Goal: Information Seeking & Learning: Find contact information

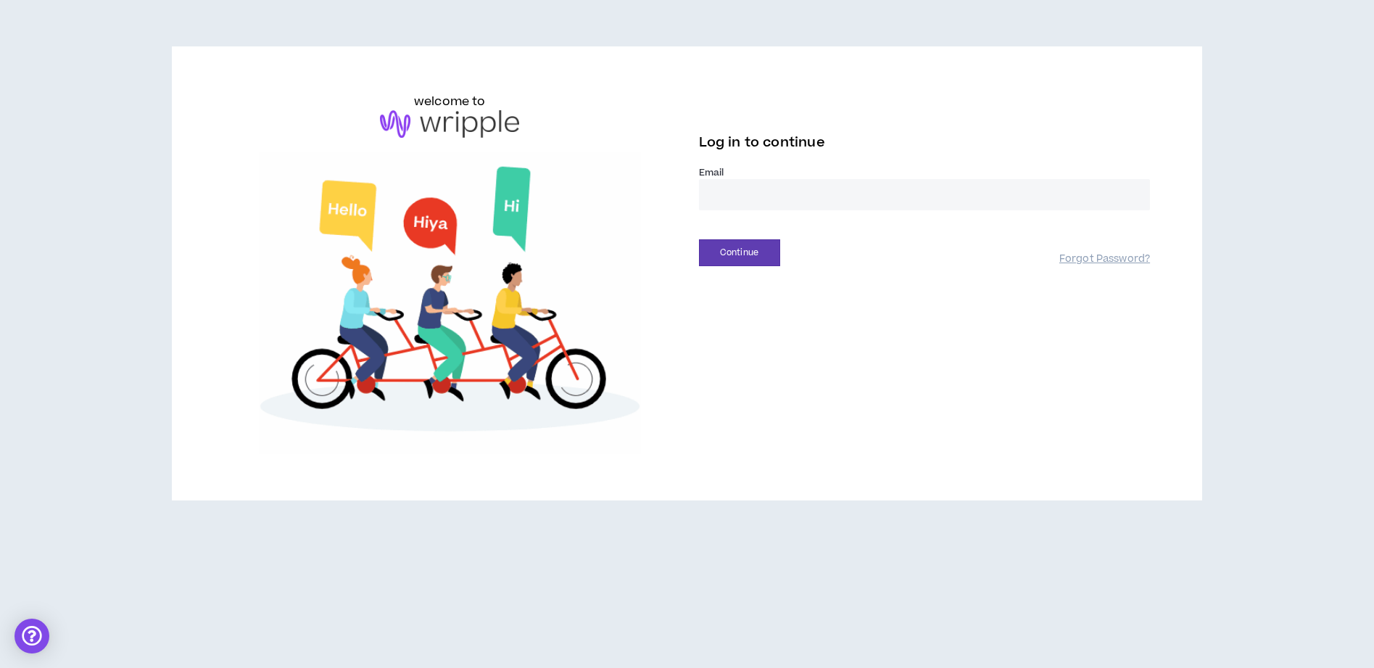
click at [729, 194] on input "email" at bounding box center [925, 194] width 452 height 31
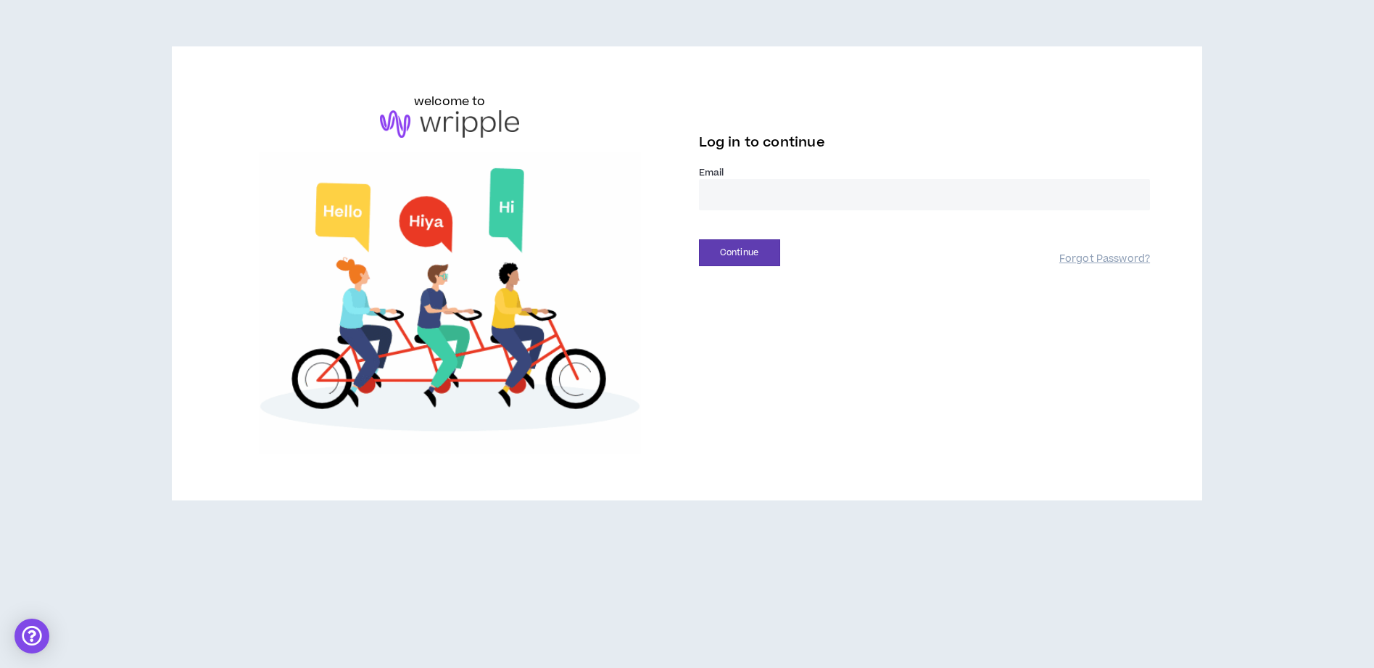
type input "**********"
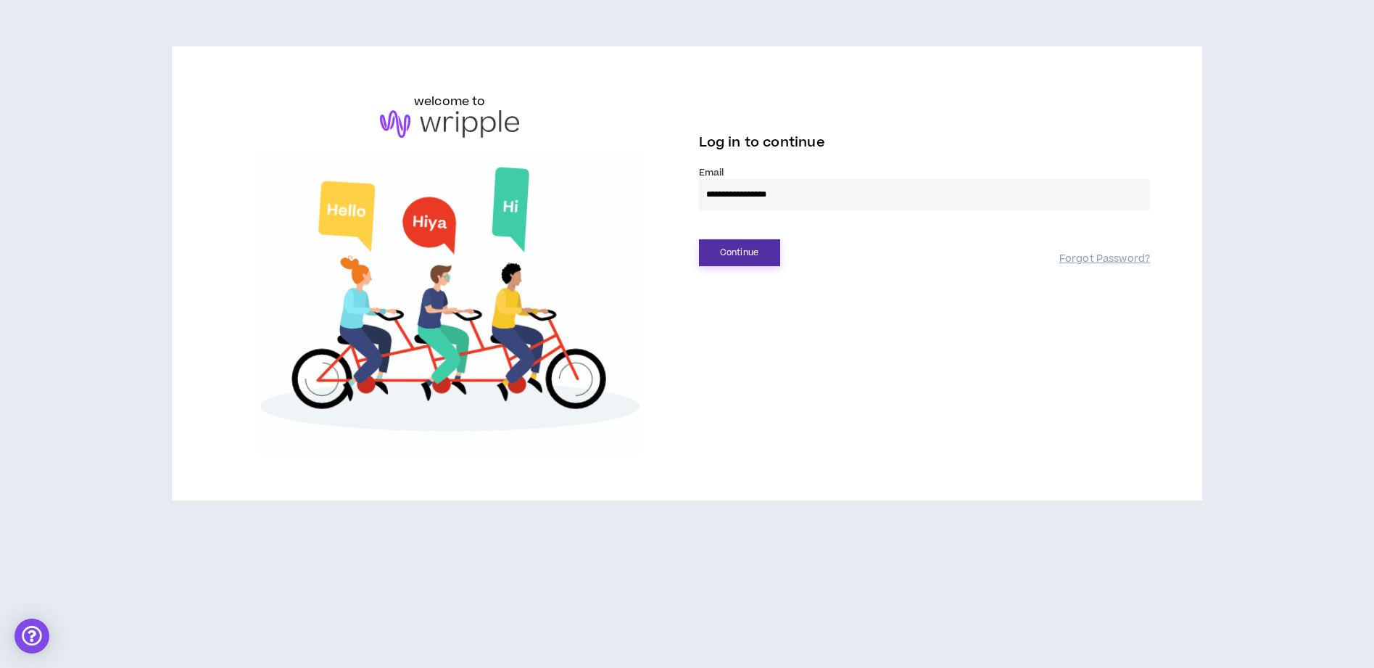
click at [747, 255] on button "Continue" at bounding box center [739, 252] width 81 height 27
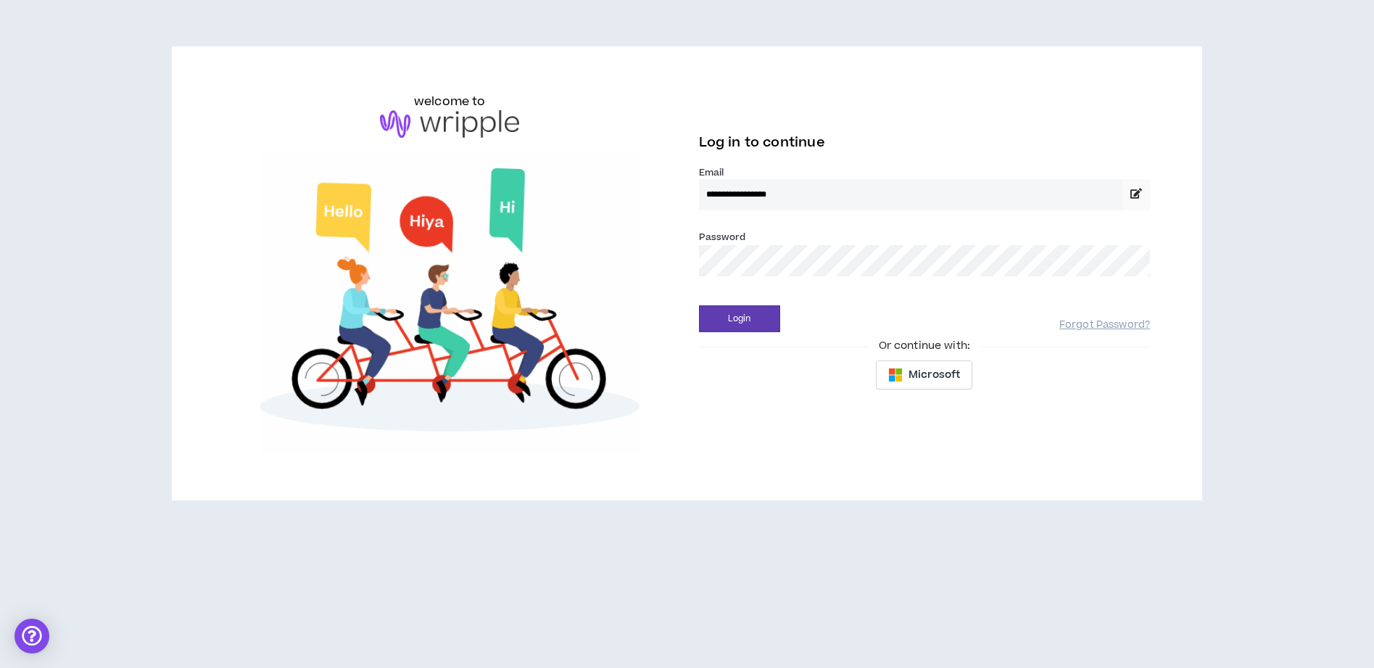
click at [810, 185] on input "**********" at bounding box center [910, 194] width 423 height 31
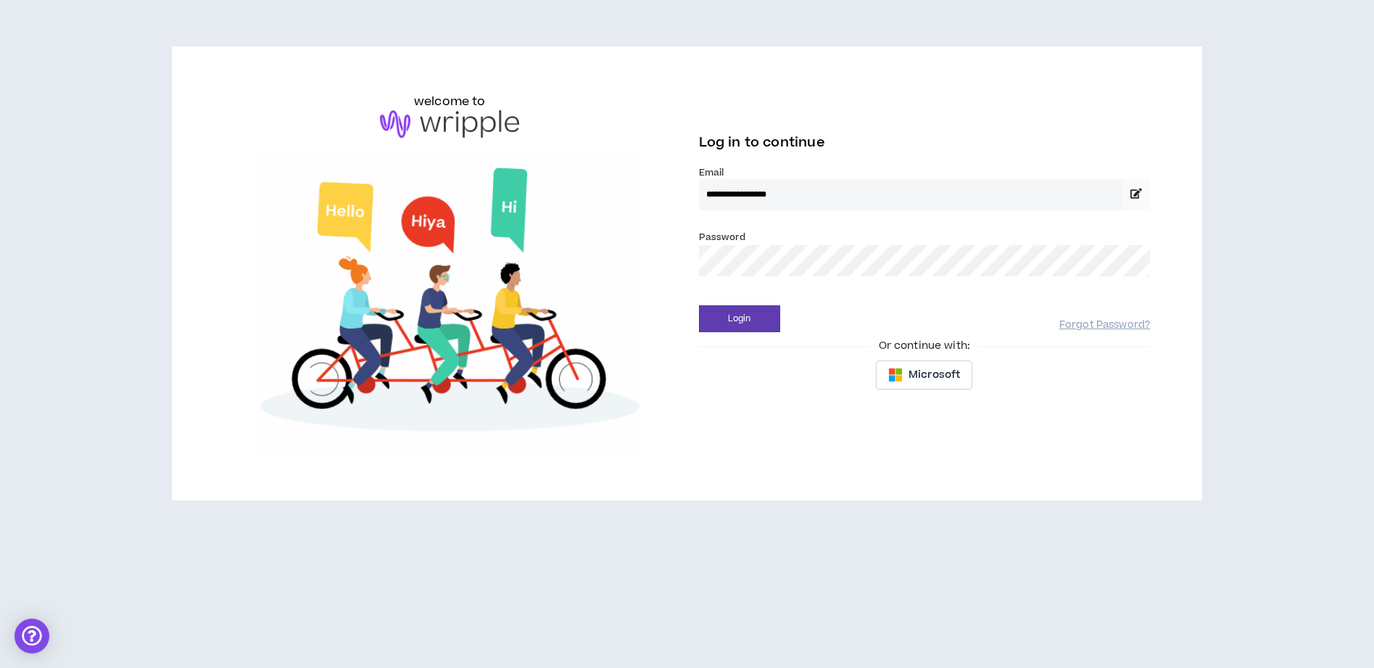
click at [805, 201] on input "**********" at bounding box center [910, 194] width 423 height 31
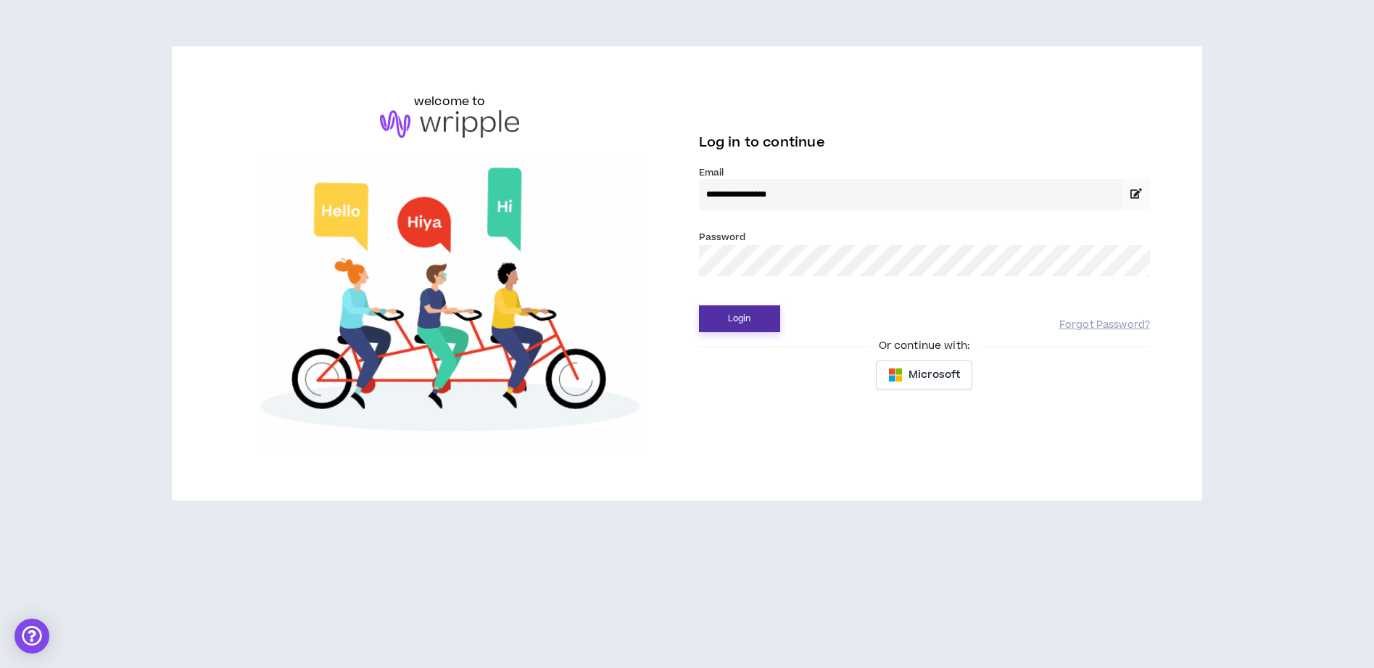
click at [732, 311] on button "Login" at bounding box center [739, 318] width 81 height 27
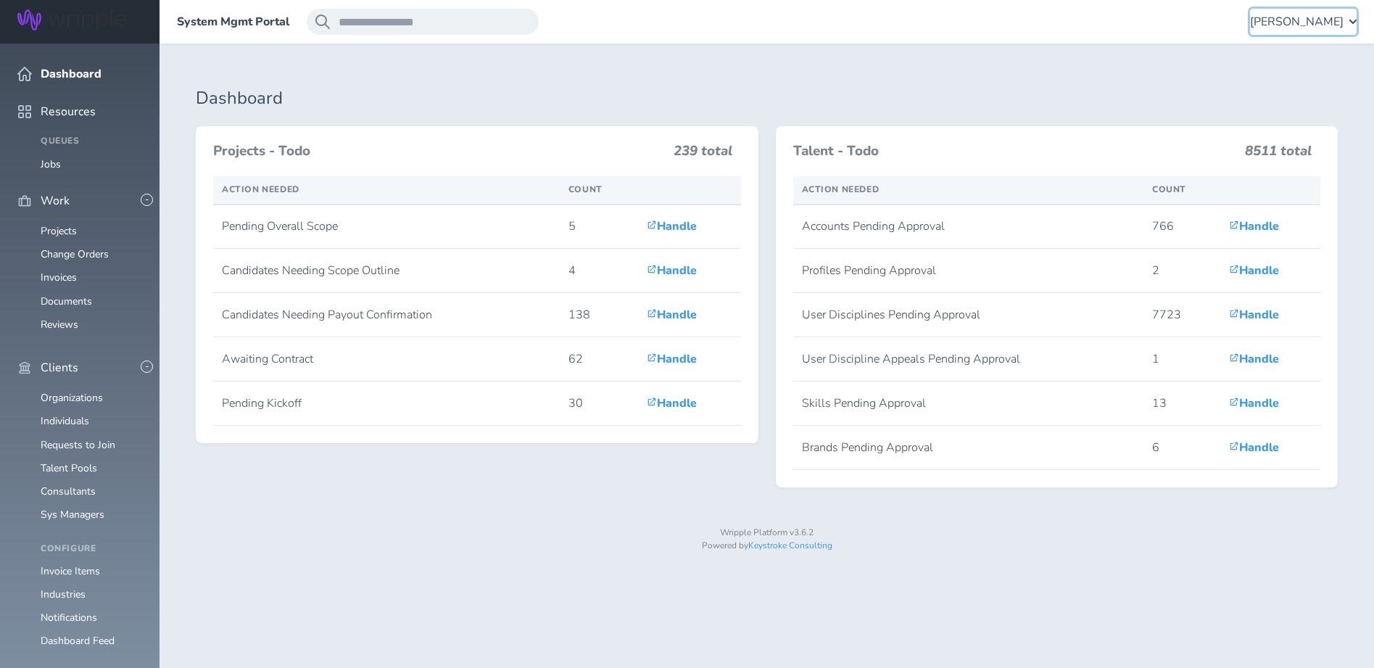
click at [1330, 20] on span "[PERSON_NAME]" at bounding box center [1297, 21] width 94 height 13
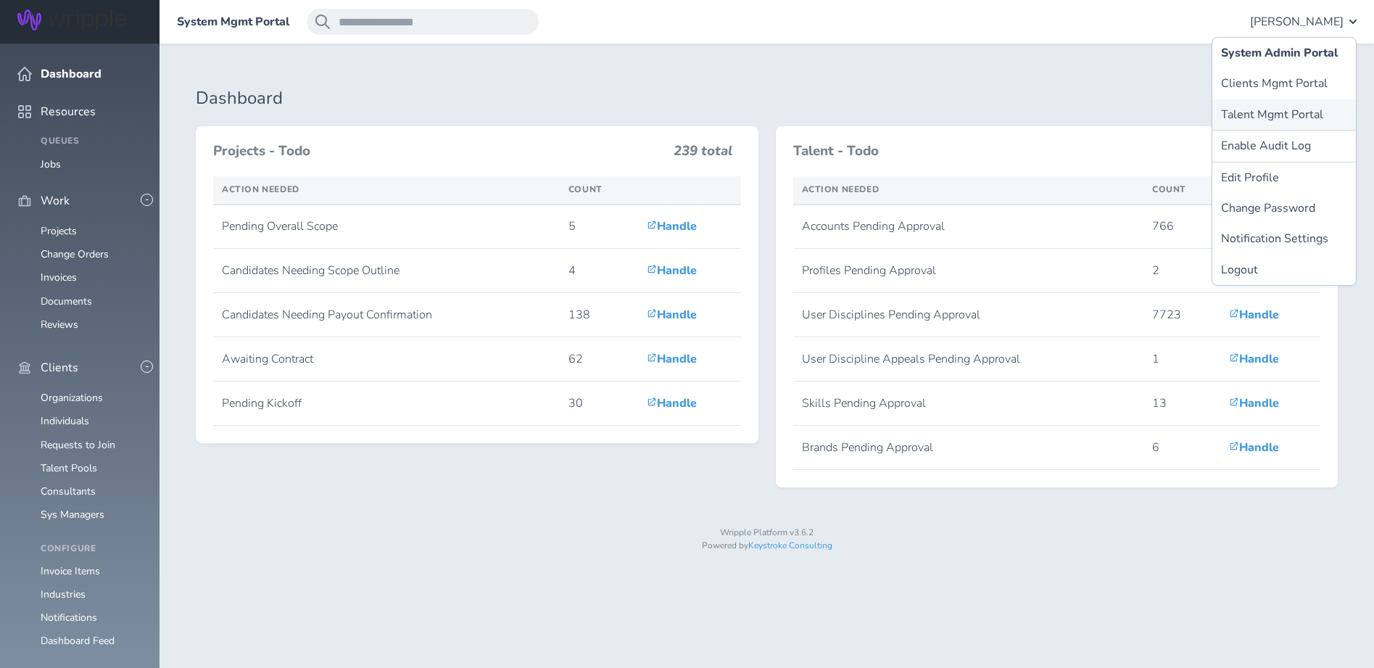
click at [1251, 113] on link "Talent Mgmt Portal" at bounding box center [1284, 114] width 144 height 30
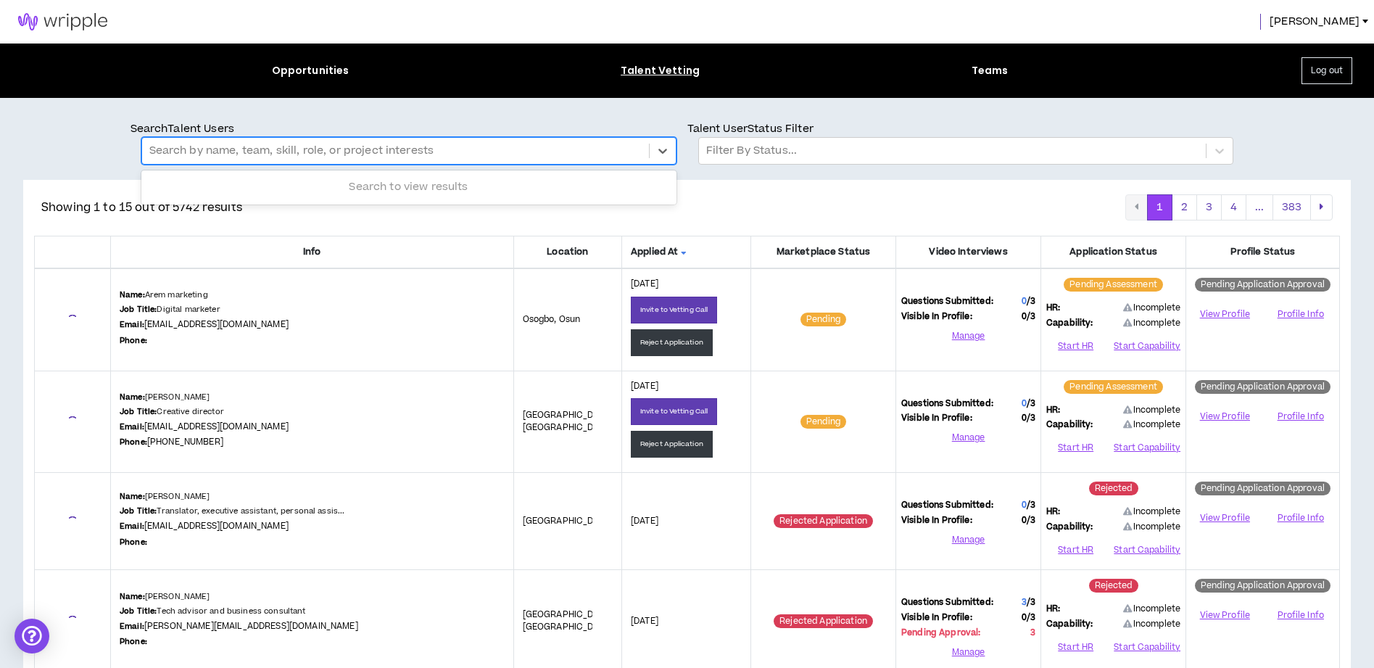
click at [444, 151] on div at bounding box center [395, 150] width 492 height 19
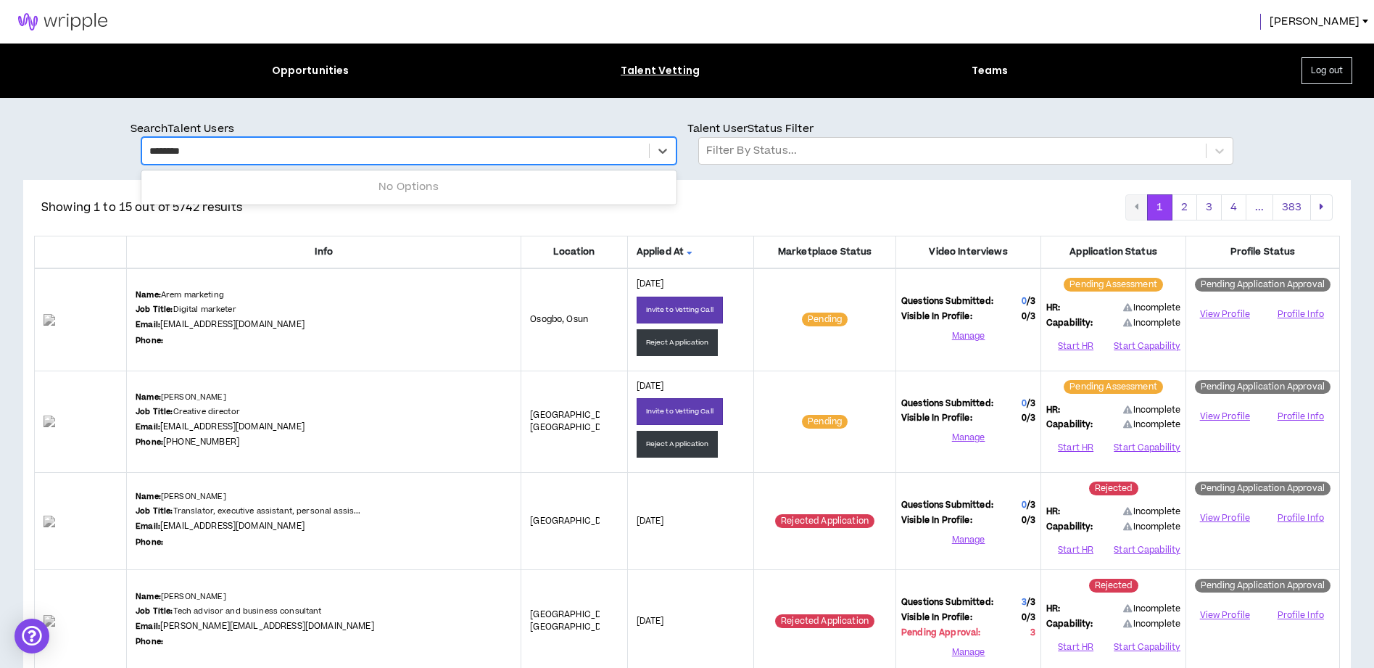
type input "*********"
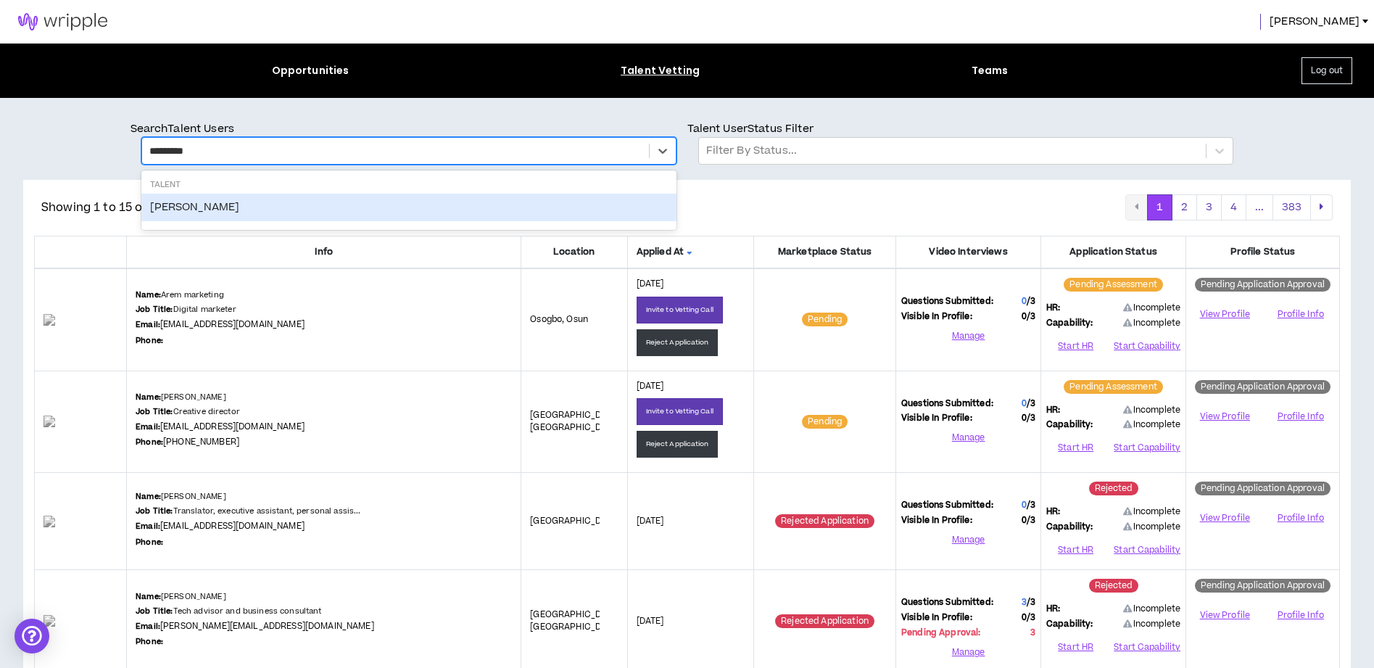
click at [168, 204] on div "Jay Patel" at bounding box center [408, 208] width 535 height 28
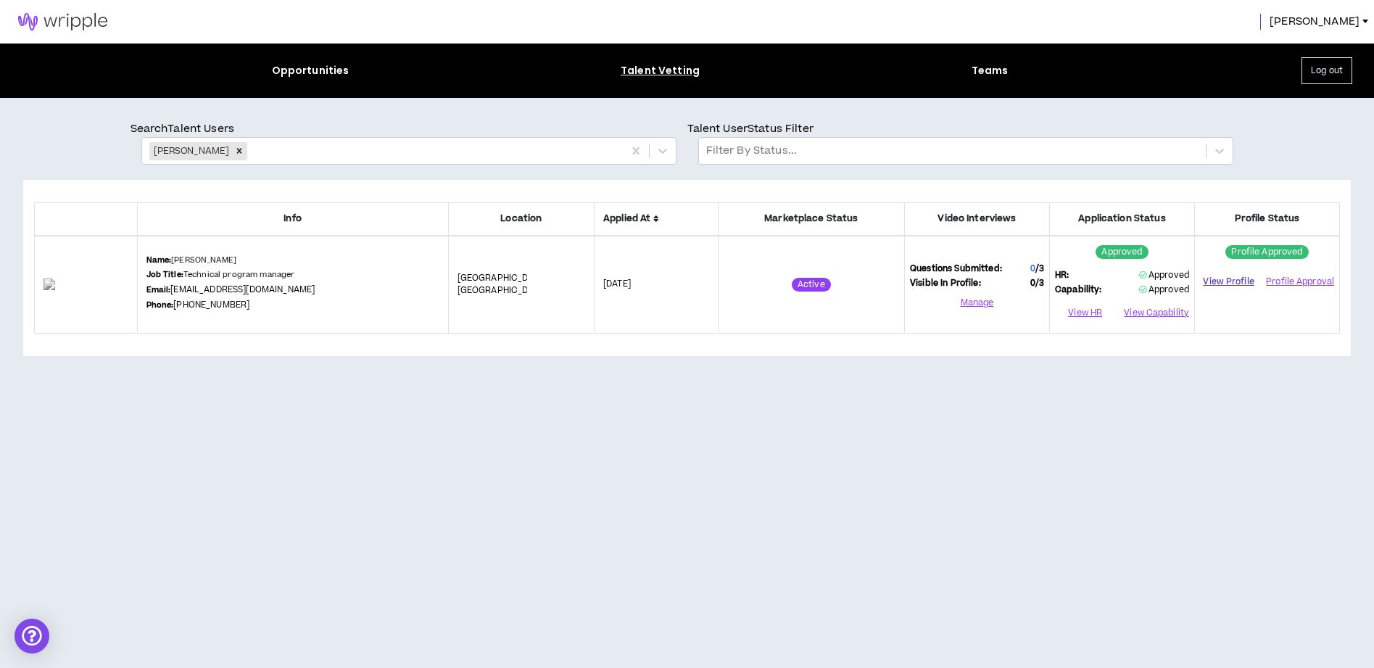
click at [1222, 282] on link "View Profile" at bounding box center [1228, 281] width 57 height 25
drag, startPoint x: 277, startPoint y: 289, endPoint x: 217, endPoint y: 289, distance: 60.2
click at [199, 291] on div "Name: Jay Patel Job Title: Technical program manager Email: atljay@gmail.com Ph…" at bounding box center [292, 284] width 293 height 60
copy link "atljay@gmail.com"
click at [234, 148] on icon "Remove Jay Patel" at bounding box center [239, 151] width 10 height 10
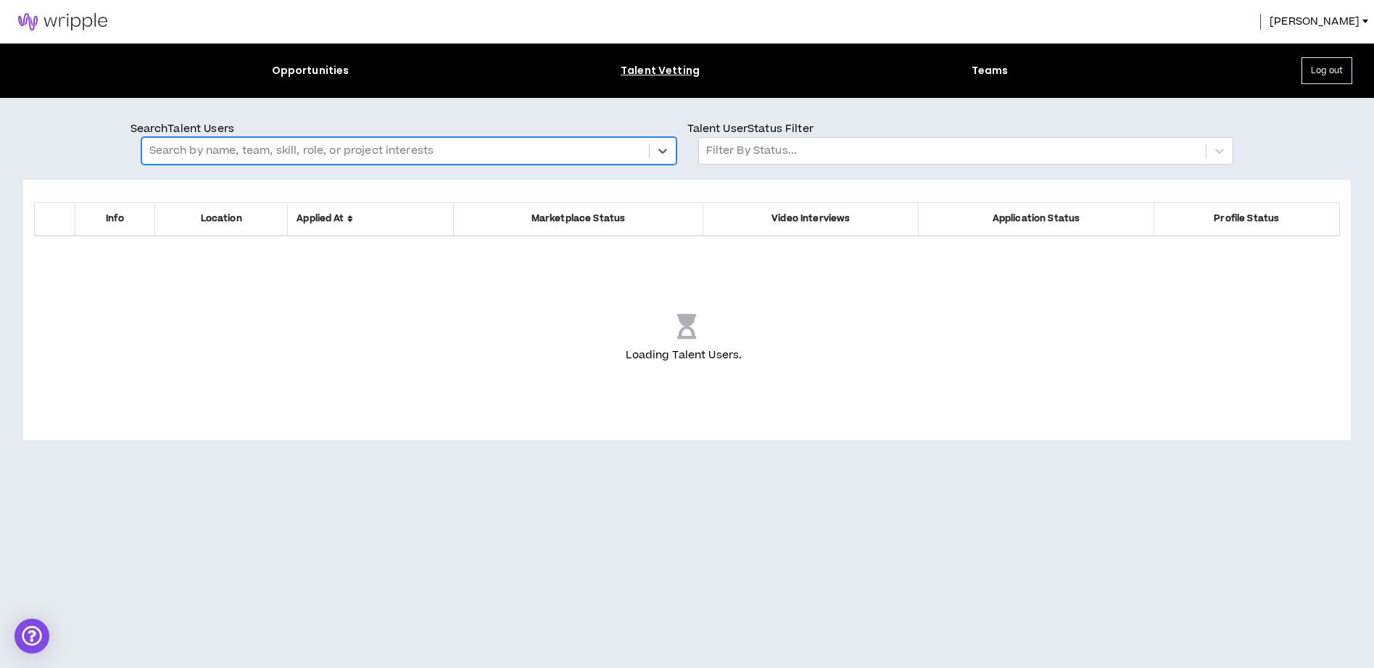
click at [226, 148] on div at bounding box center [395, 150] width 492 height 19
type input "**********"
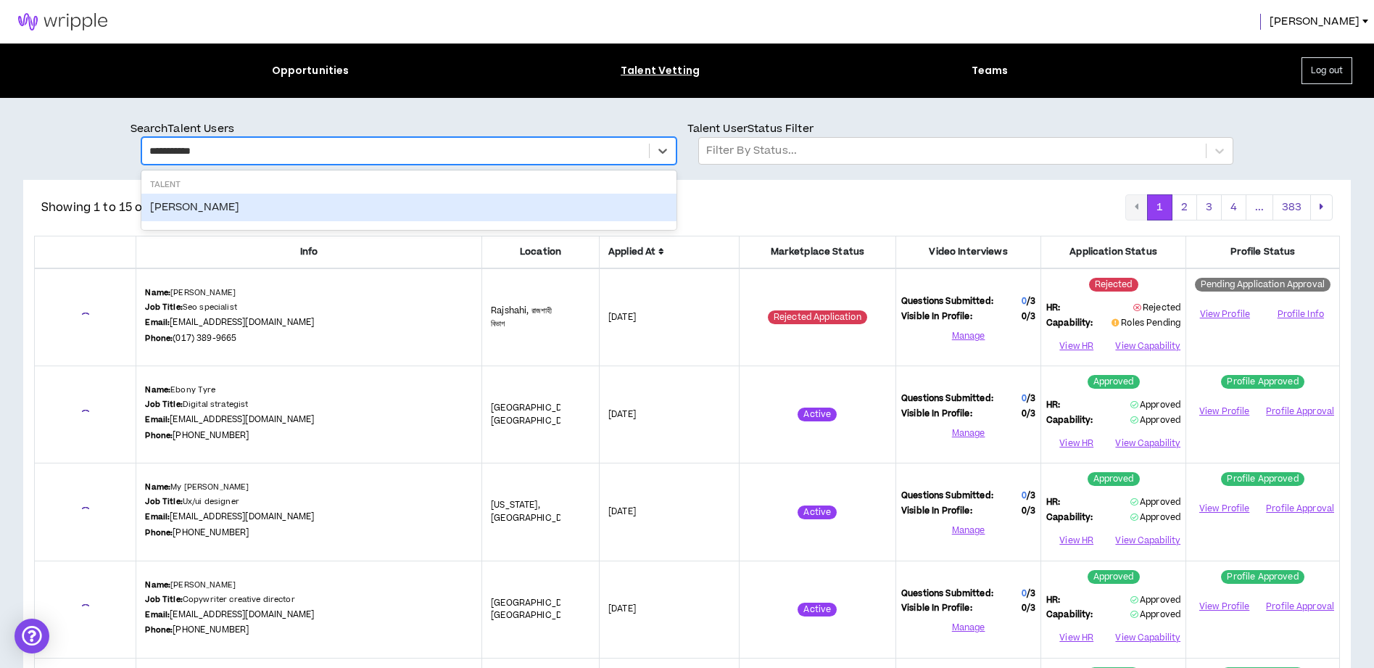
click at [191, 203] on div "Eric Seidel" at bounding box center [408, 208] width 535 height 28
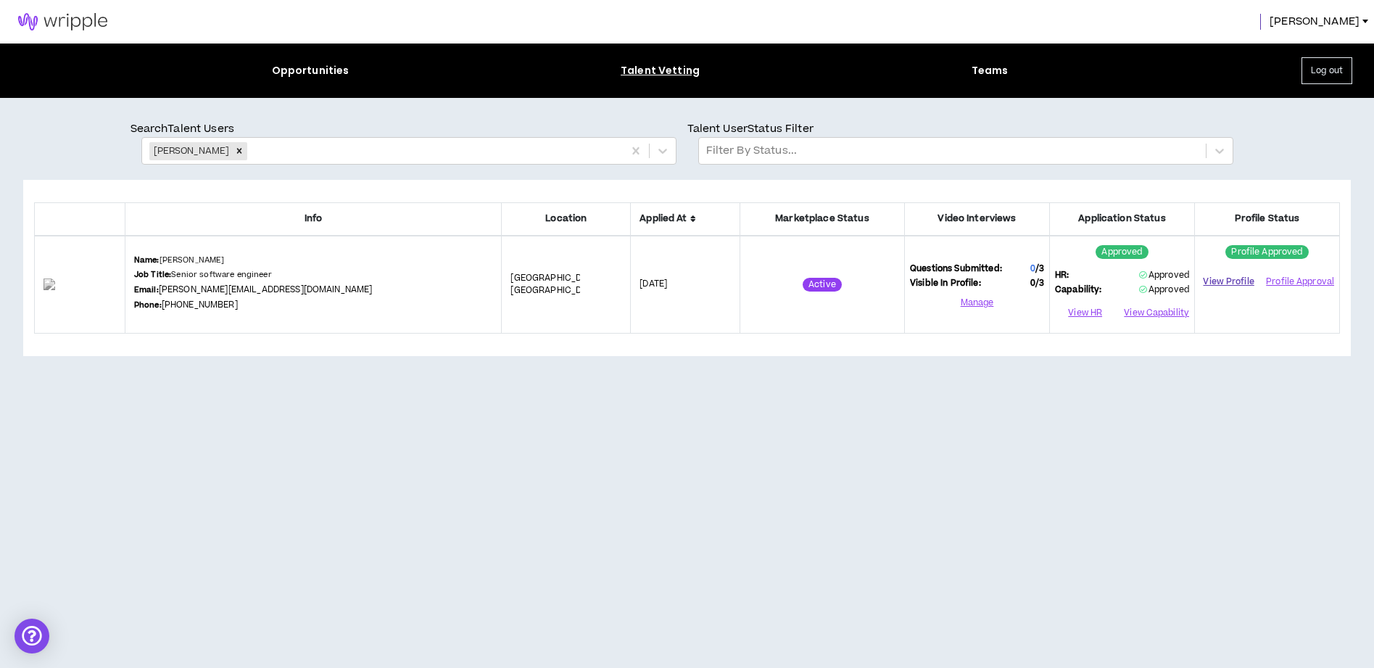
click at [1221, 282] on link "View Profile" at bounding box center [1228, 281] width 57 height 25
drag, startPoint x: 294, startPoint y: 291, endPoint x: 203, endPoint y: 292, distance: 91.3
click at [202, 293] on div "Name: Eric Seidel Job Title: Senior software engineer Email: eric@ericseidel.de…" at bounding box center [313, 284] width 359 height 60
copy link "eric@ericseidel.dev"
drag, startPoint x: 210, startPoint y: 149, endPoint x: 228, endPoint y: 144, distance: 19.5
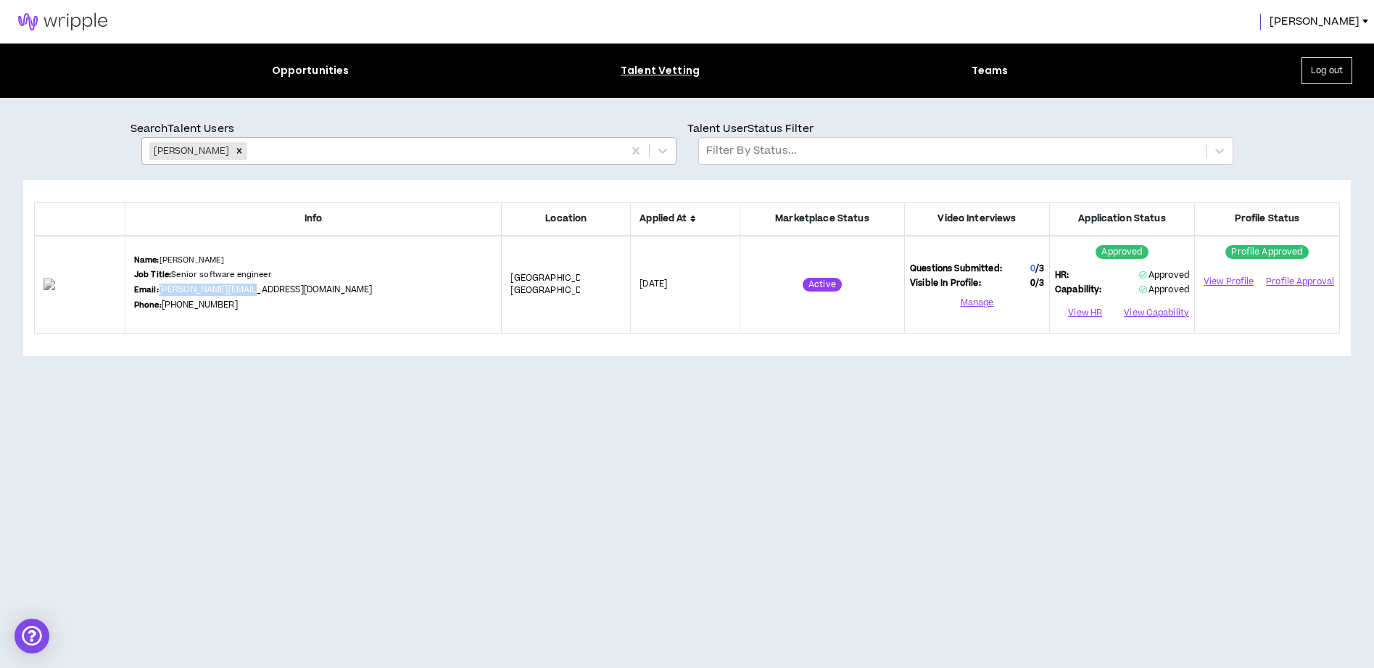
click at [237, 149] on icon "Remove Eric Seidel" at bounding box center [239, 151] width 5 height 5
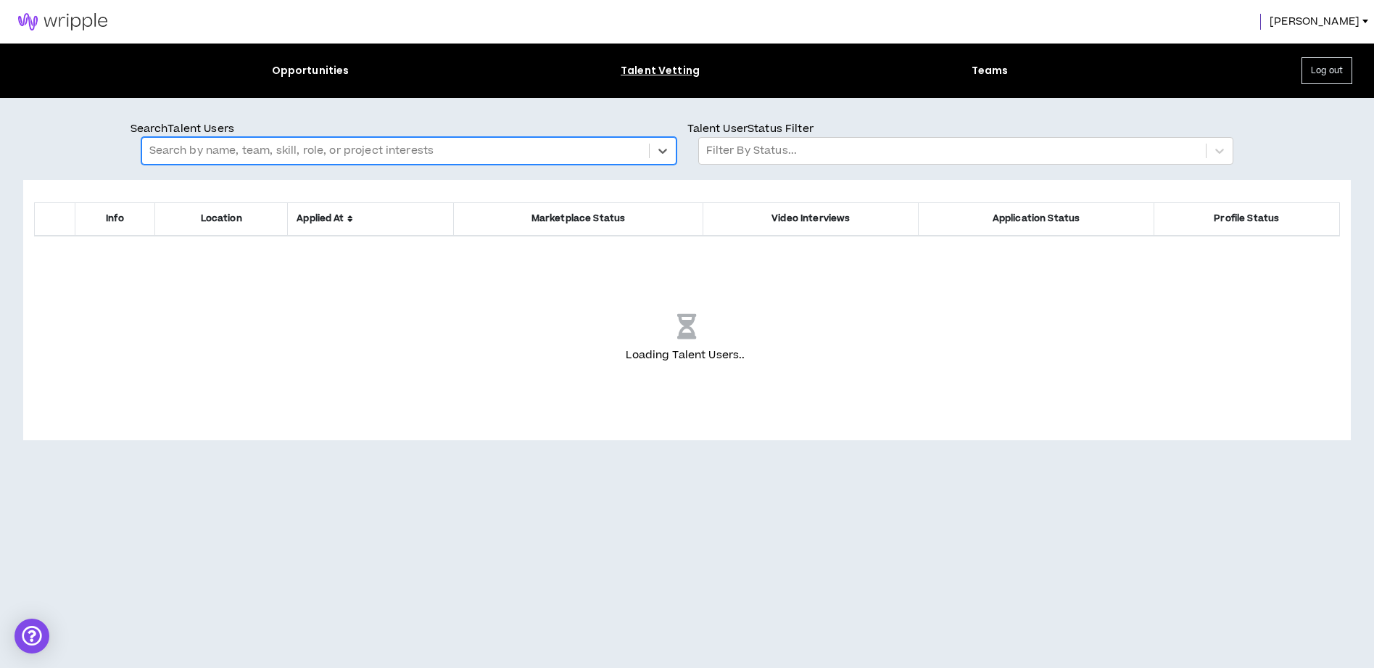
click at [1343, 14] on span "[PERSON_NAME]" at bounding box center [1314, 22] width 90 height 16
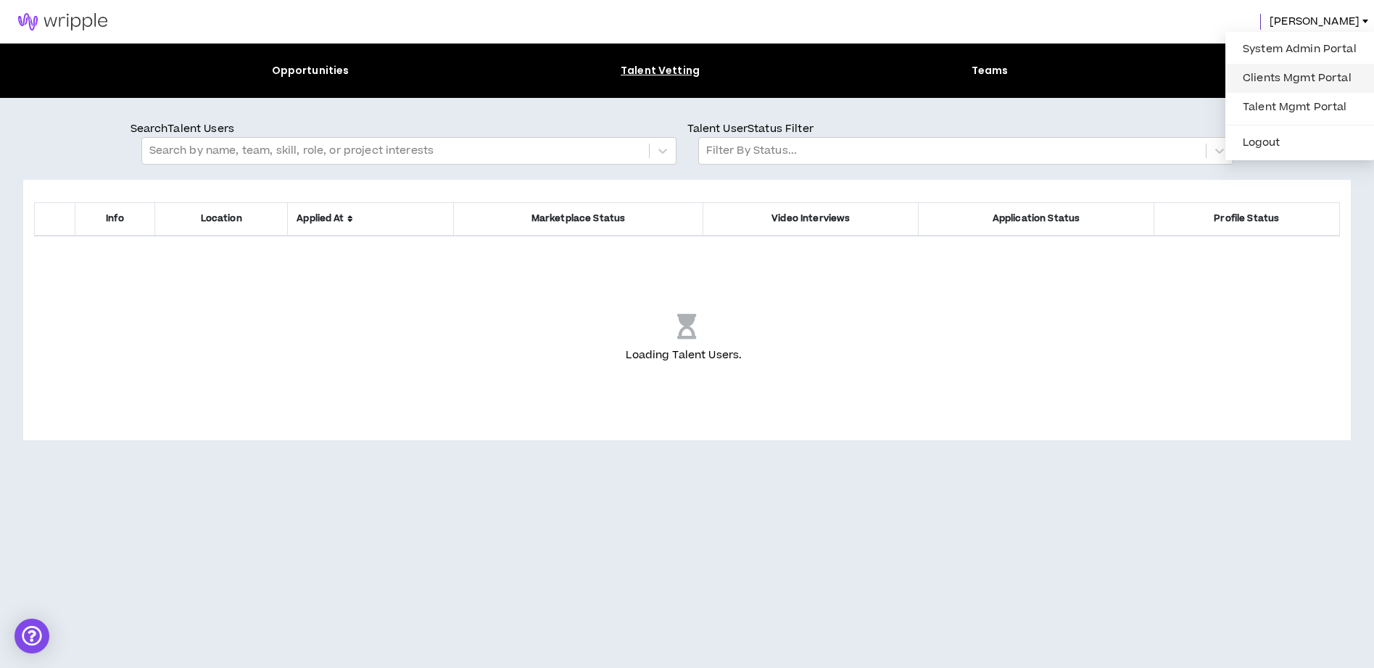
click at [1283, 72] on link "Clients Mgmt Portal" at bounding box center [1299, 78] width 131 height 22
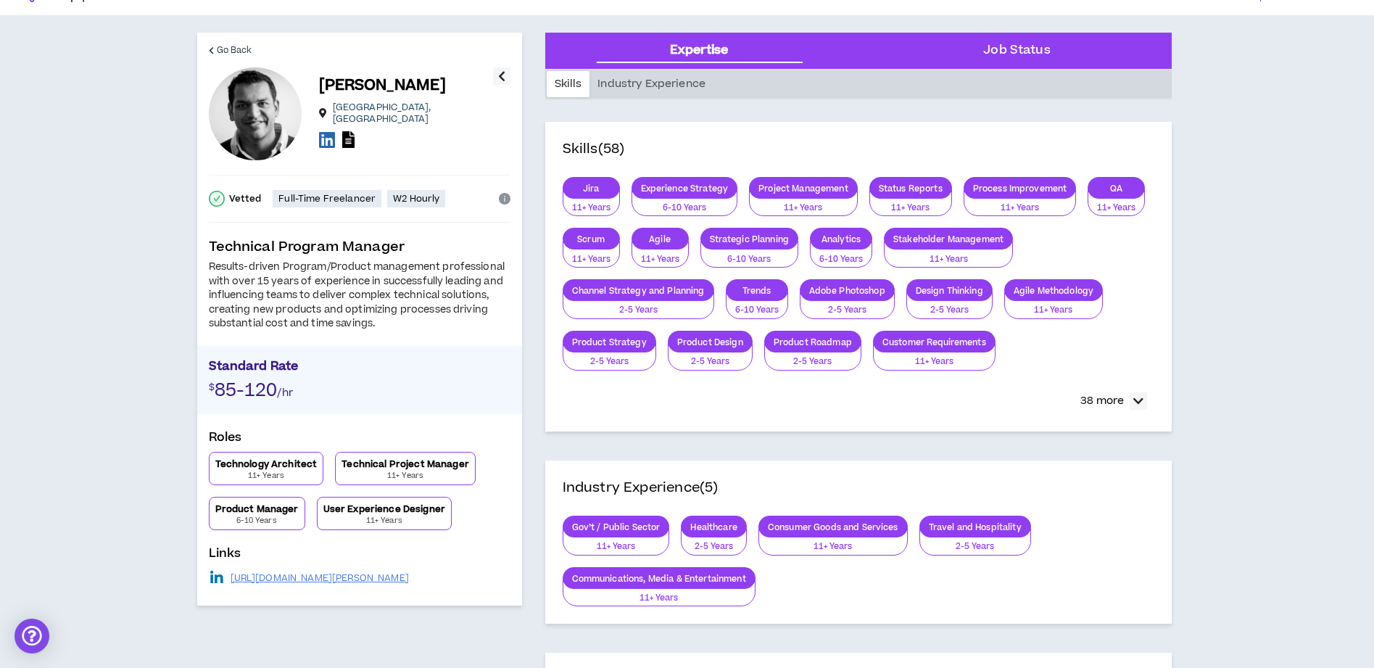
scroll to position [30, 0]
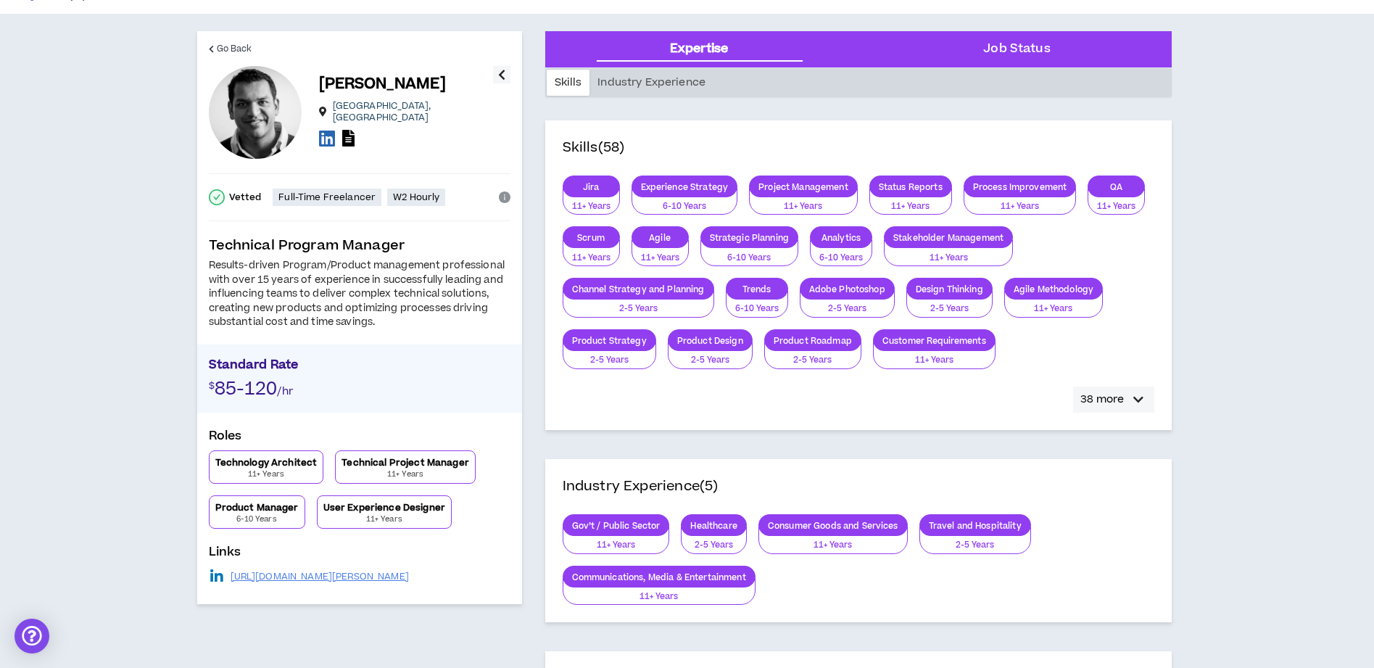
click at [1137, 397] on icon "button" at bounding box center [1138, 399] width 10 height 17
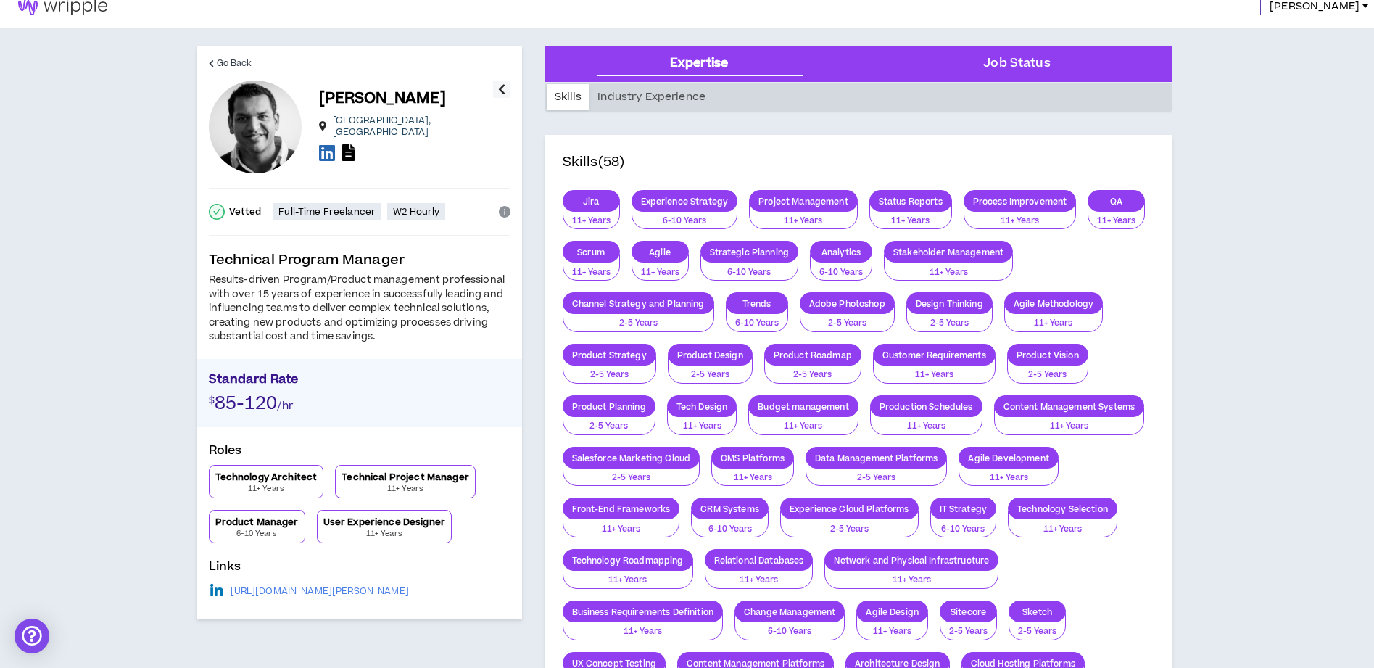
scroll to position [0, 0]
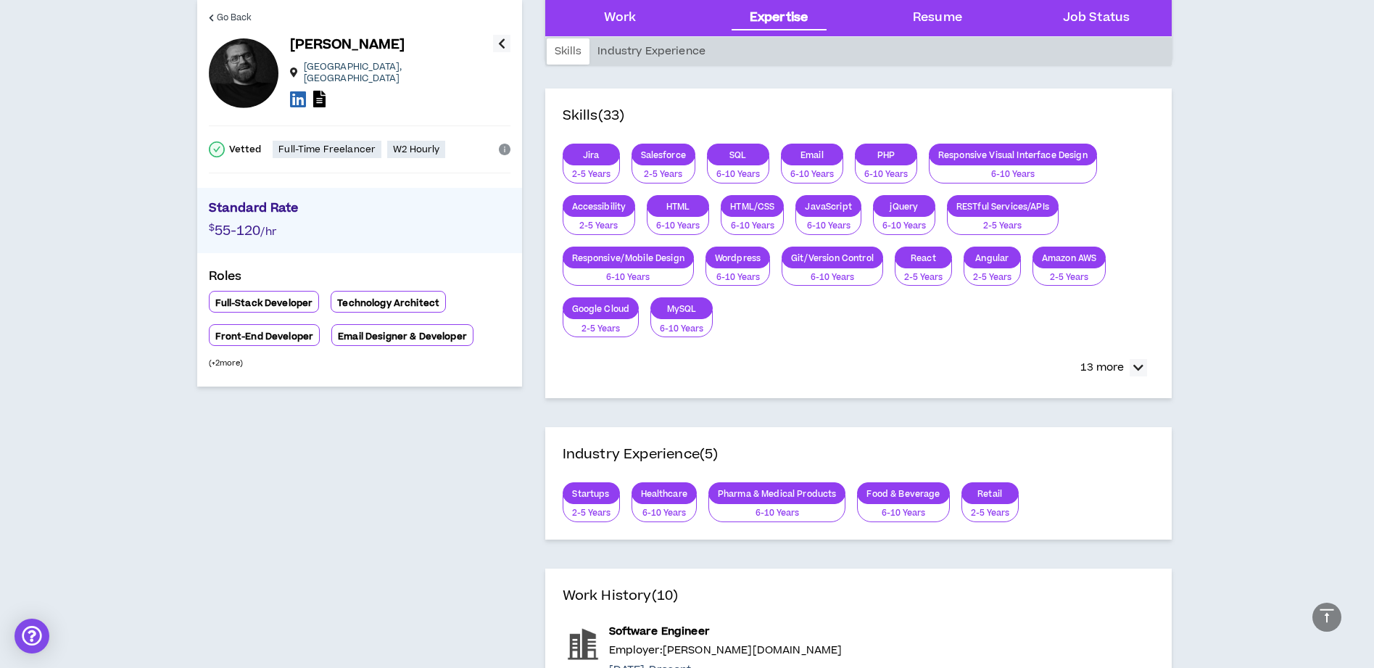
scroll to position [1140, 0]
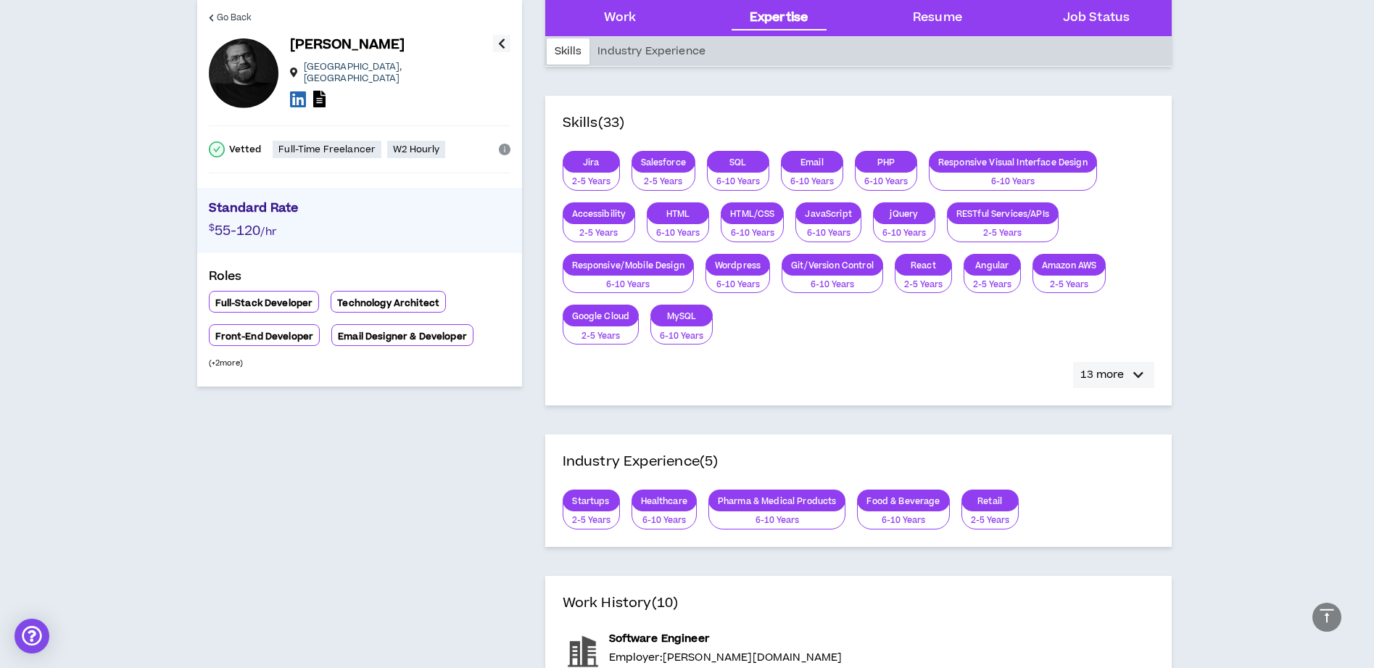
click at [1131, 374] on div "button" at bounding box center [1137, 374] width 17 height 17
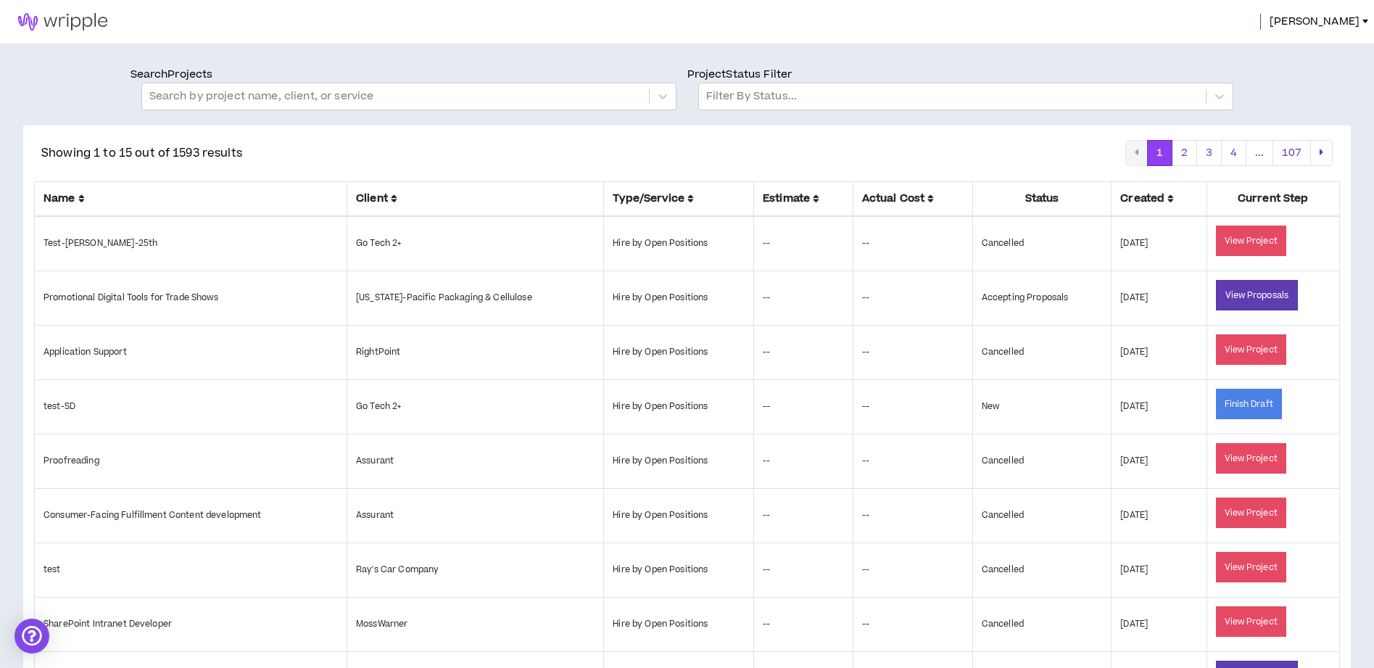
click at [1349, 10] on div "[PERSON_NAME]" at bounding box center [687, 21] width 1374 height 43
click at [1348, 20] on span "[PERSON_NAME]" at bounding box center [1314, 22] width 90 height 16
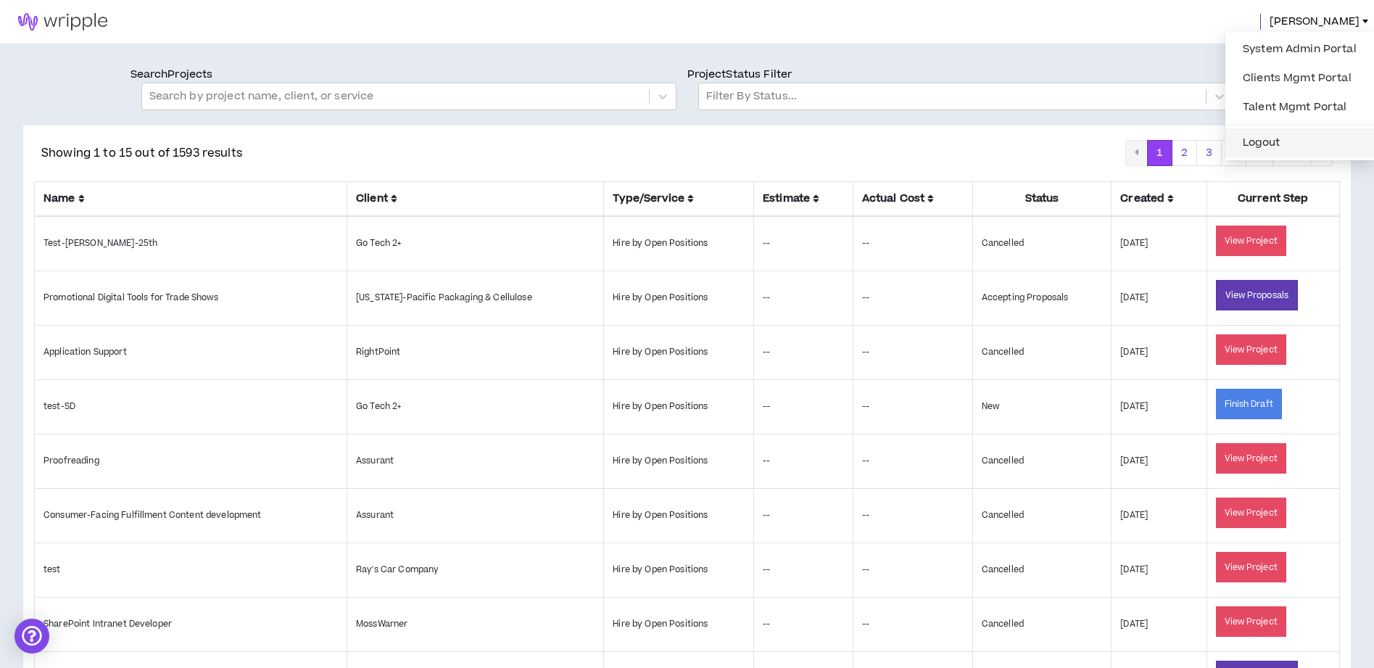
click at [1264, 147] on button "Logout" at bounding box center [1299, 143] width 131 height 22
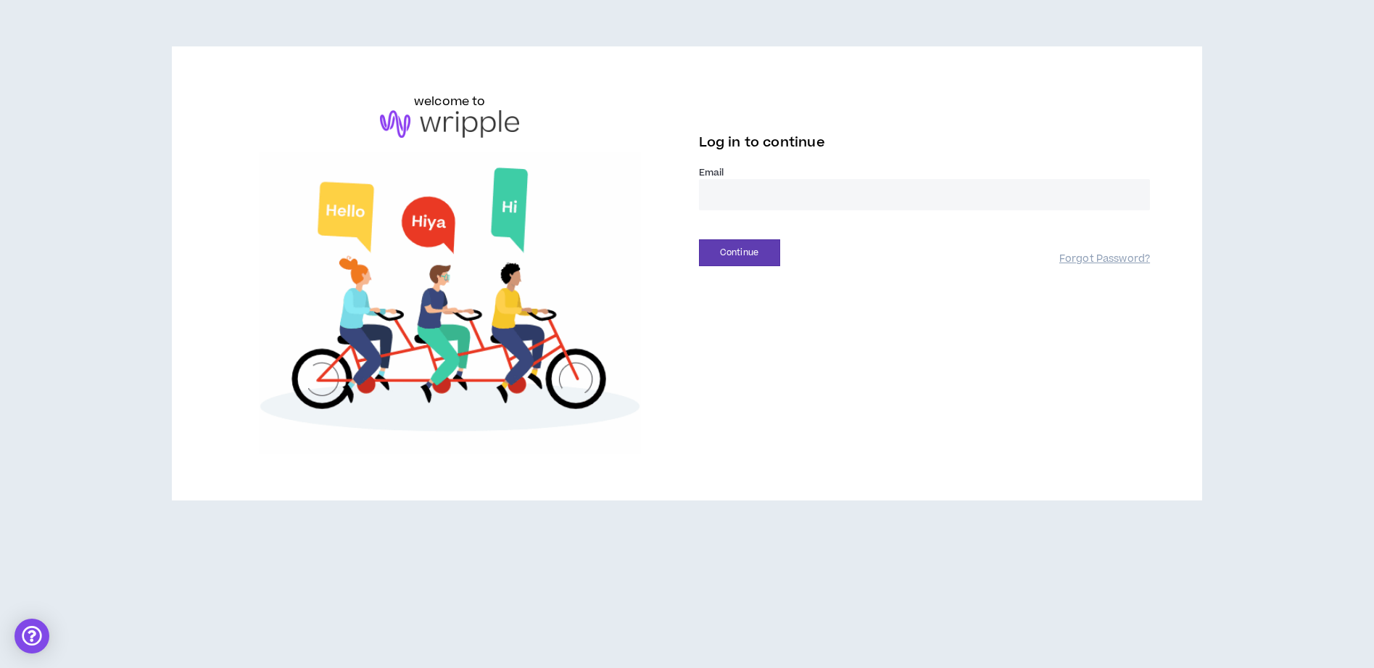
click at [771, 188] on input "email" at bounding box center [925, 194] width 452 height 31
type input "**********"
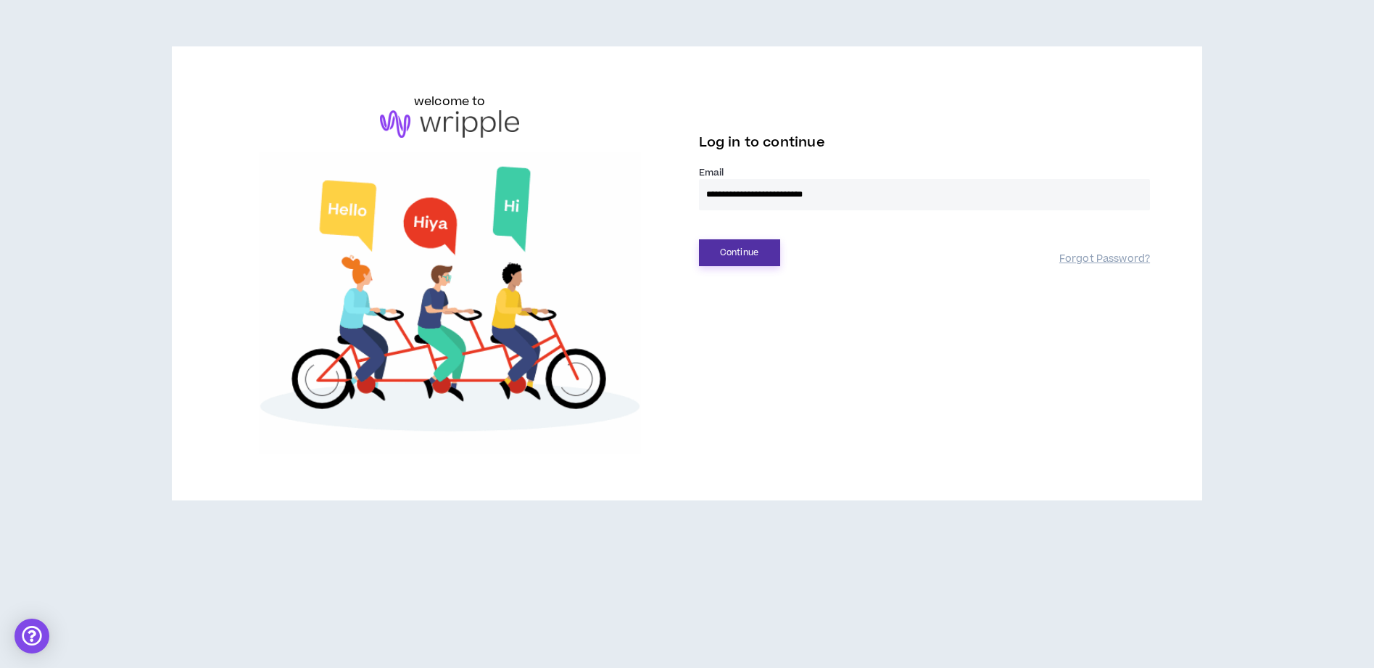
click at [752, 252] on button "Continue" at bounding box center [739, 252] width 81 height 27
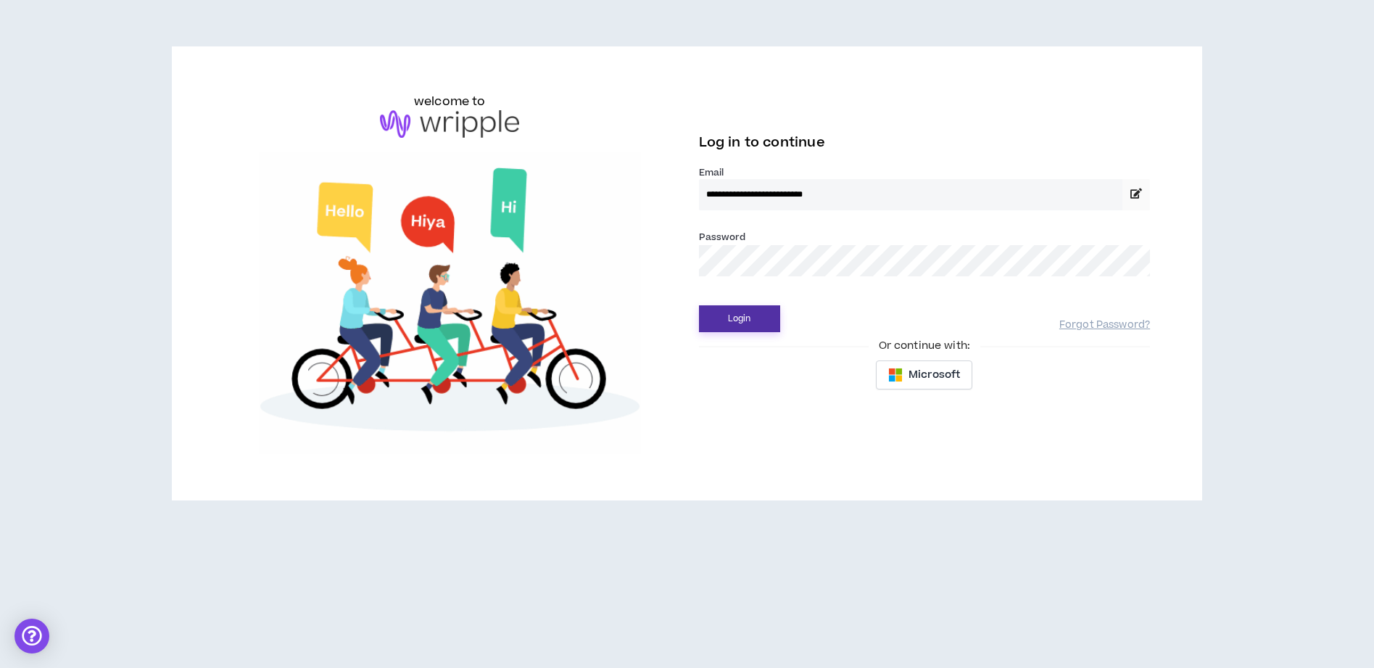
click at [723, 322] on button "Login" at bounding box center [739, 318] width 81 height 27
